Goal: Information Seeking & Learning: Learn about a topic

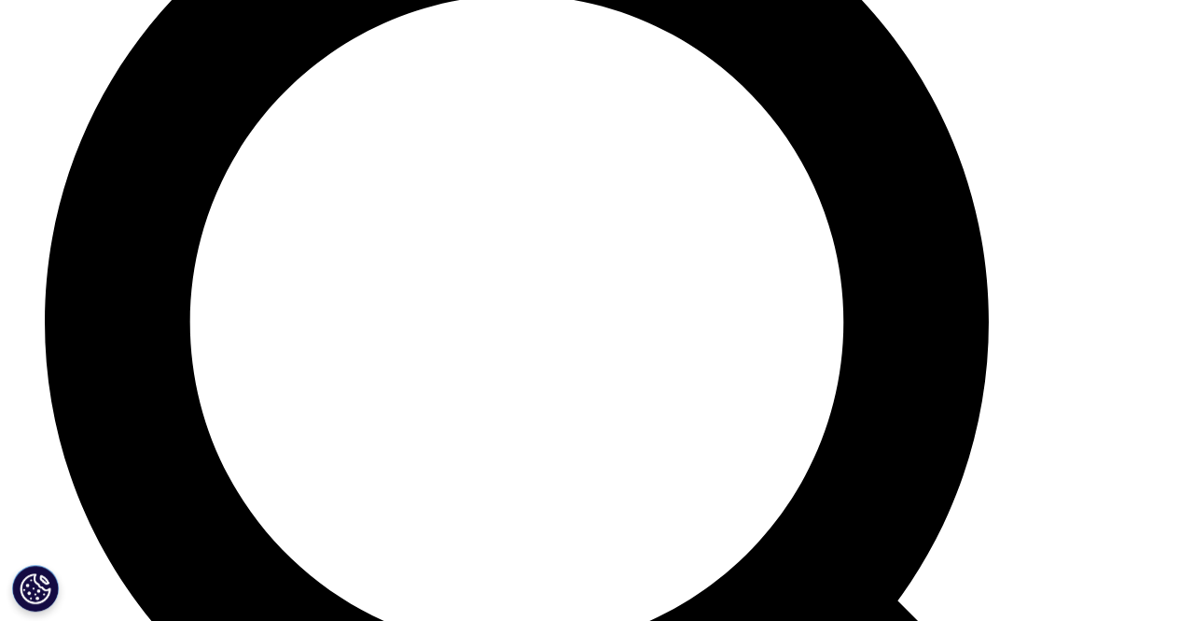
scroll to position [6532, 0]
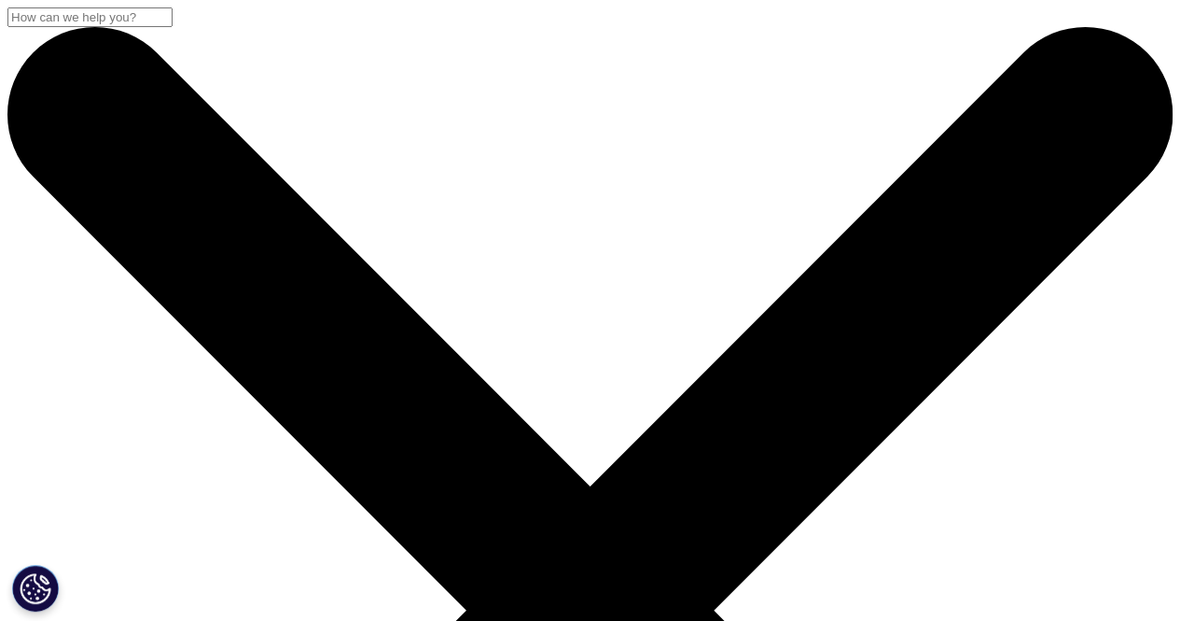
click at [173, 27] on input "Search" at bounding box center [89, 17] width 165 height 20
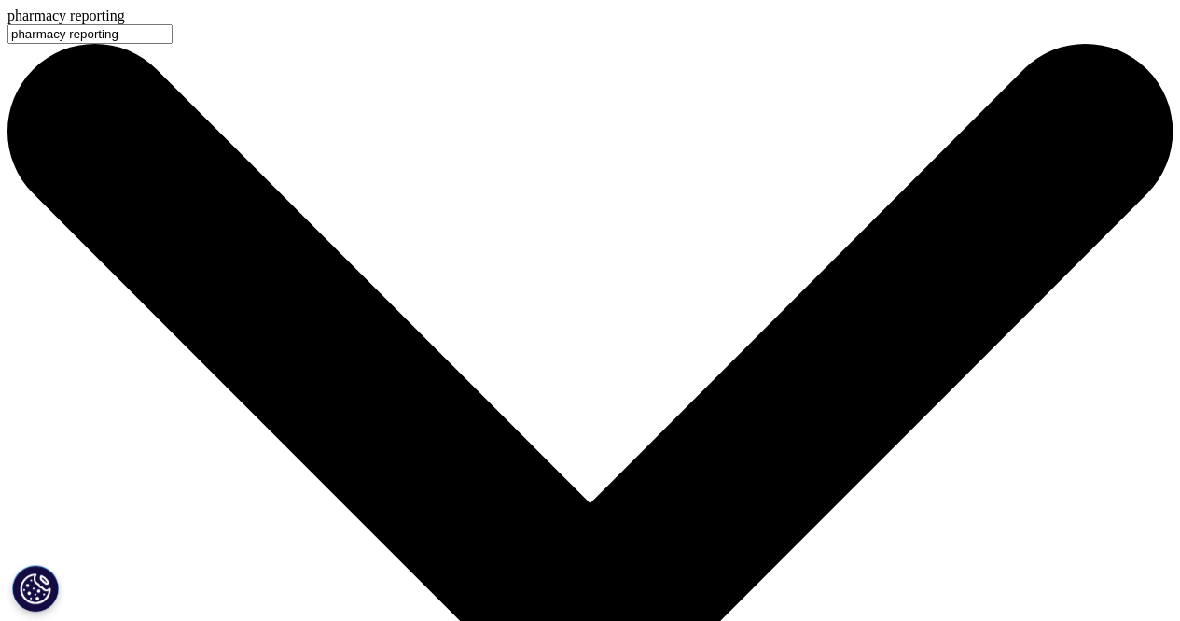
type input "pharmacy reporting"
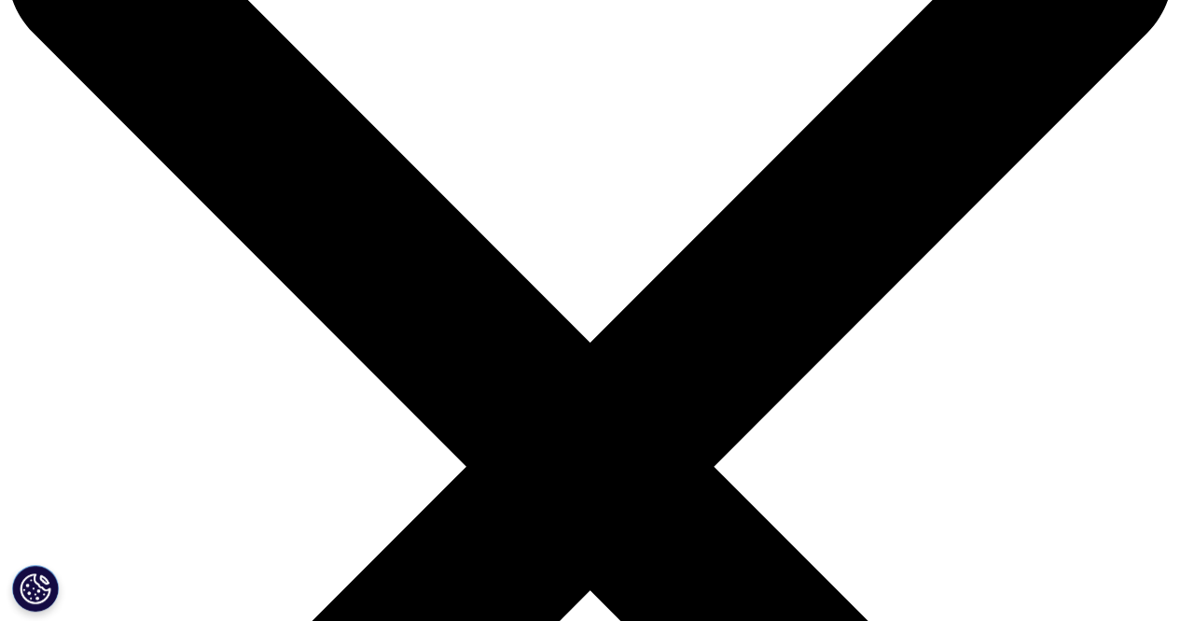
scroll to position [187, 0]
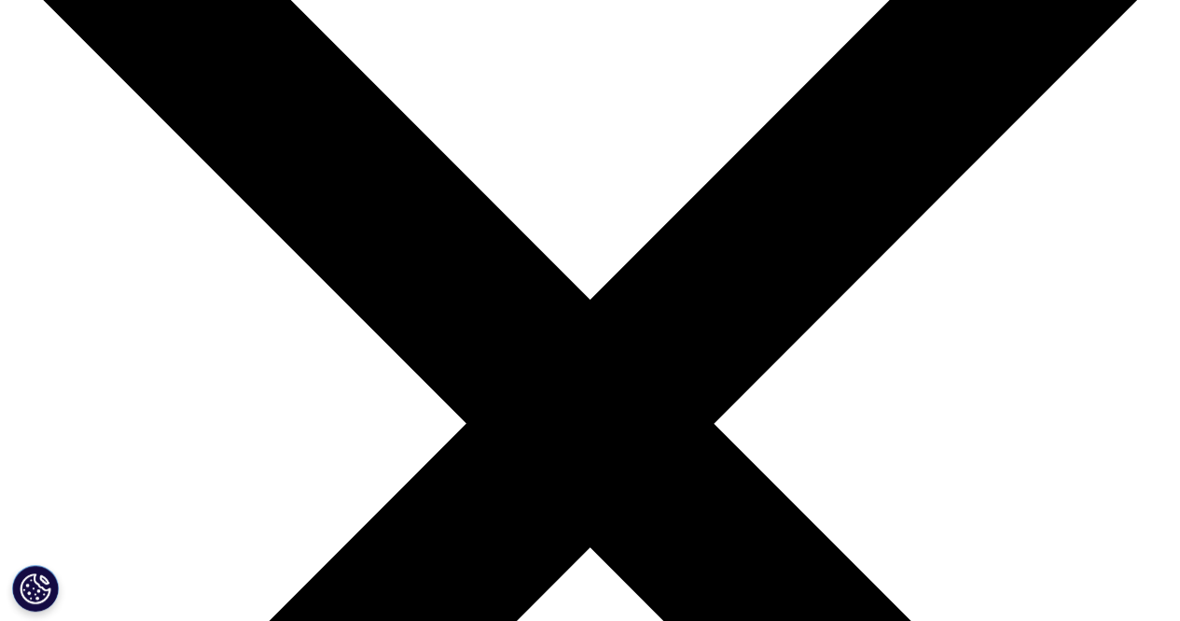
type input "IQVIA Retail Pharmacy Targeting"
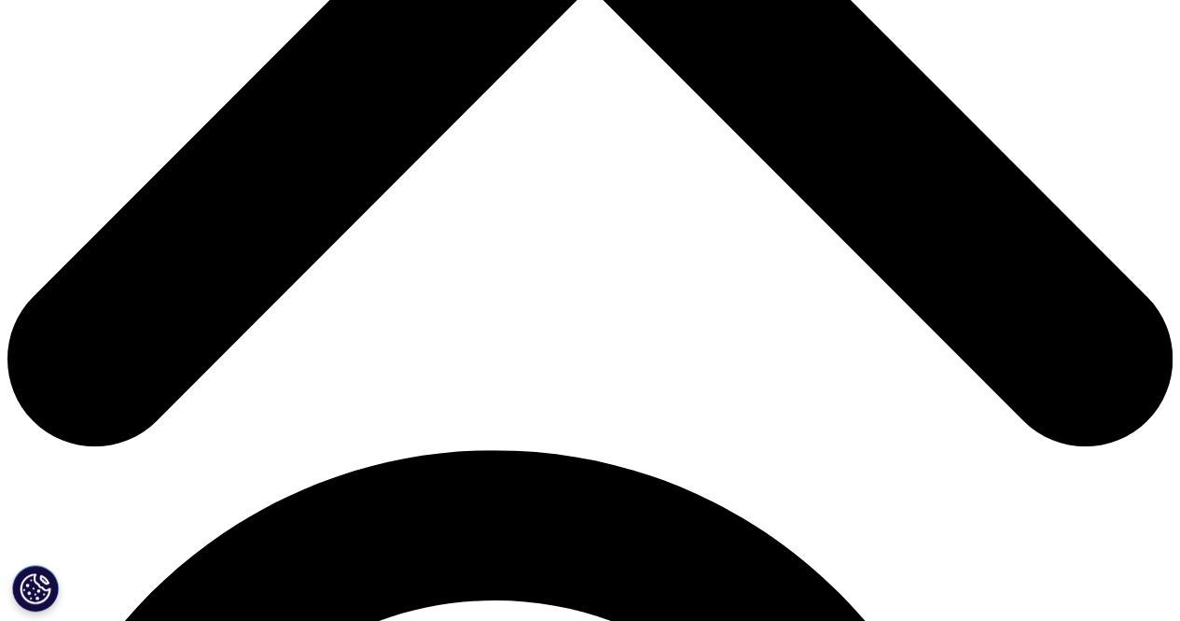
scroll to position [933, 0]
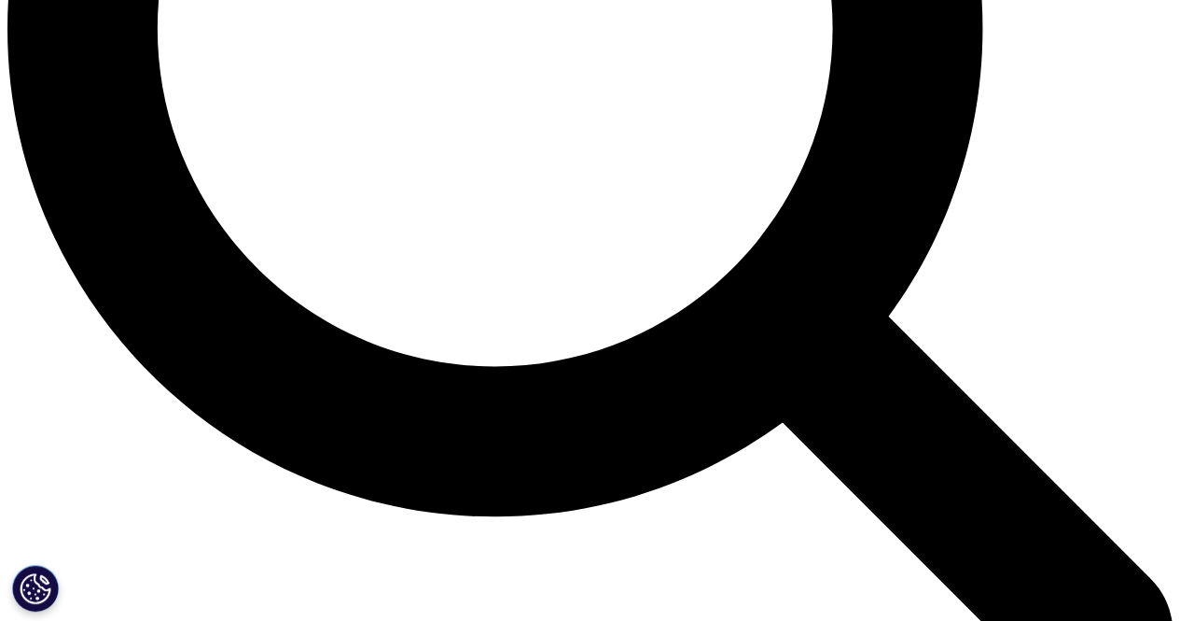
scroll to position [1680, 0]
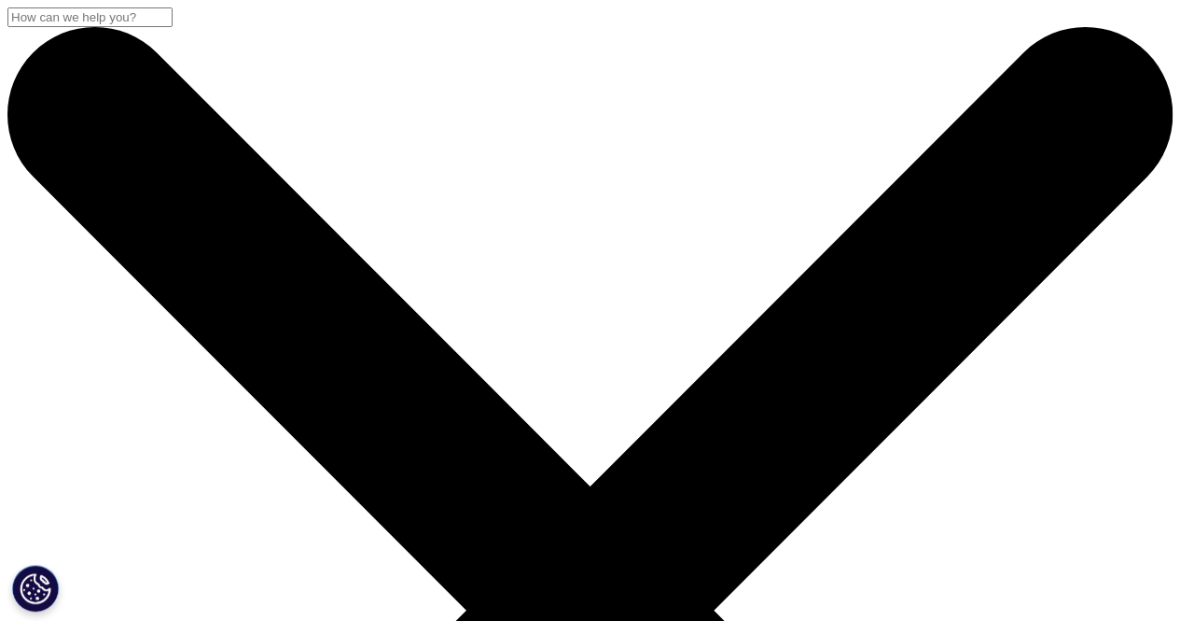
type input "pharmacy"
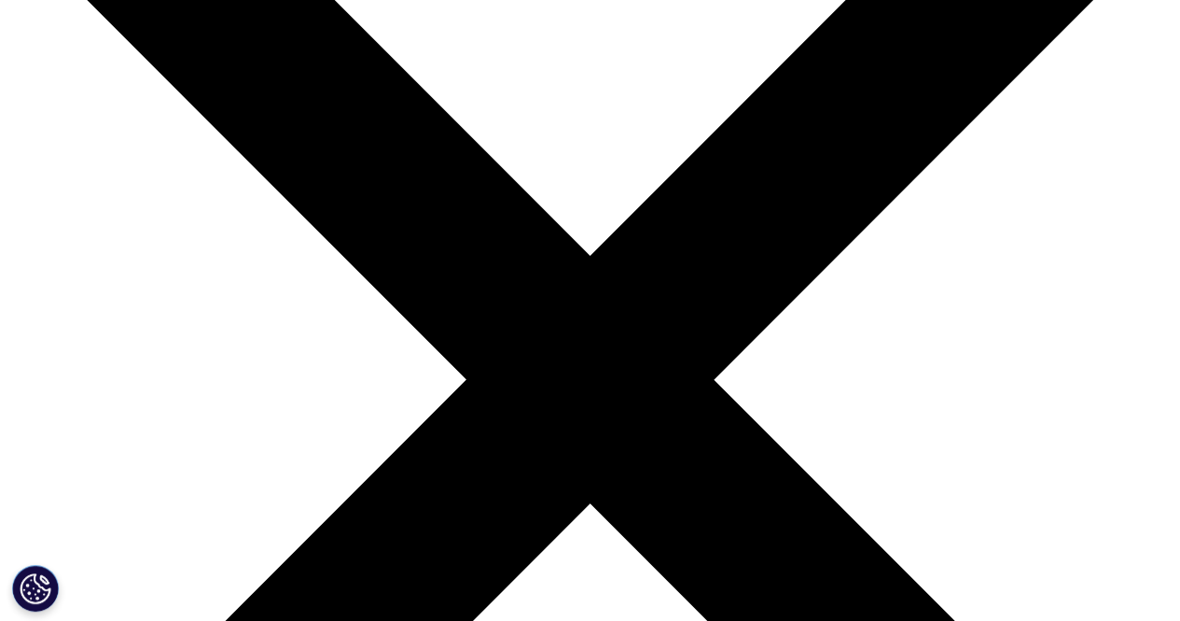
scroll to position [280, 0]
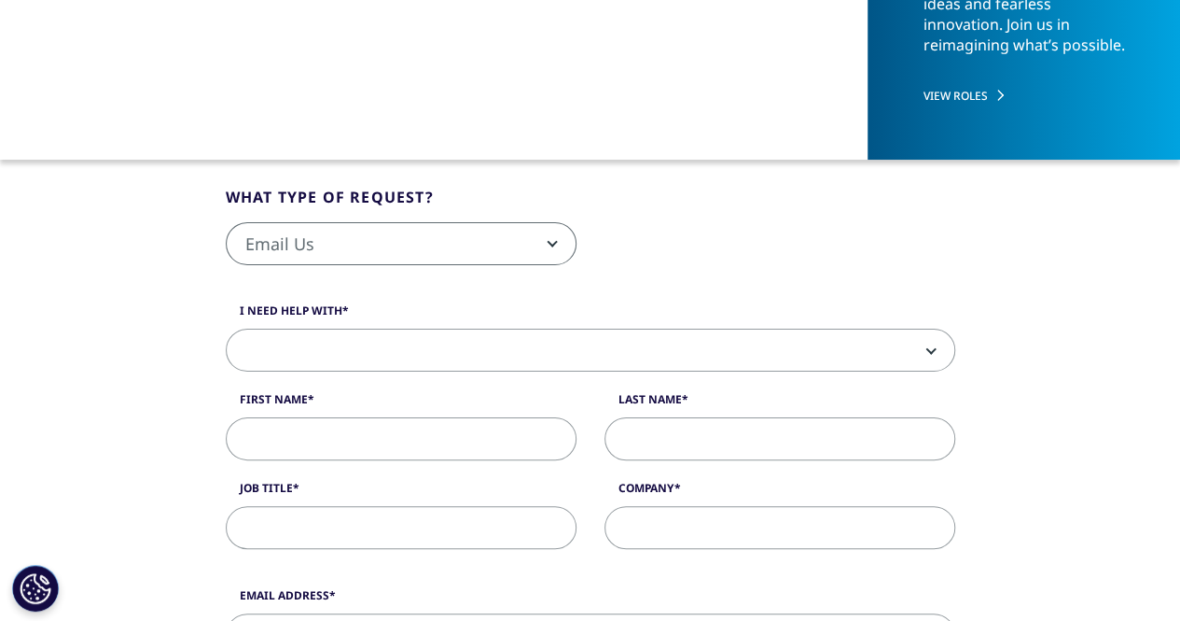
scroll to position [0, 0]
